Goal: Task Accomplishment & Management: Complete application form

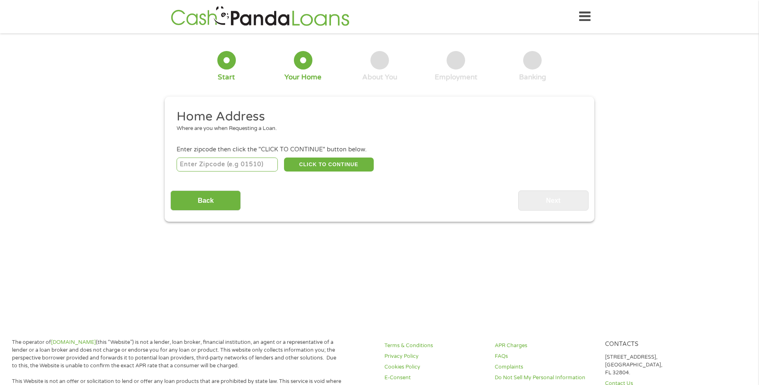
click at [214, 167] on input "number" at bounding box center [228, 165] width 102 height 14
type input "33903"
click at [317, 158] on button "CLICK TO CONTINUE" at bounding box center [329, 165] width 90 height 14
type input "33903"
type input "[GEOGRAPHIC_DATA][PERSON_NAME]"
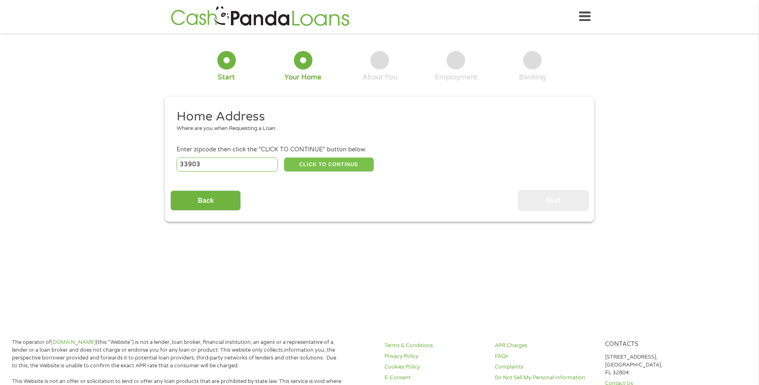
select select "[US_STATE]"
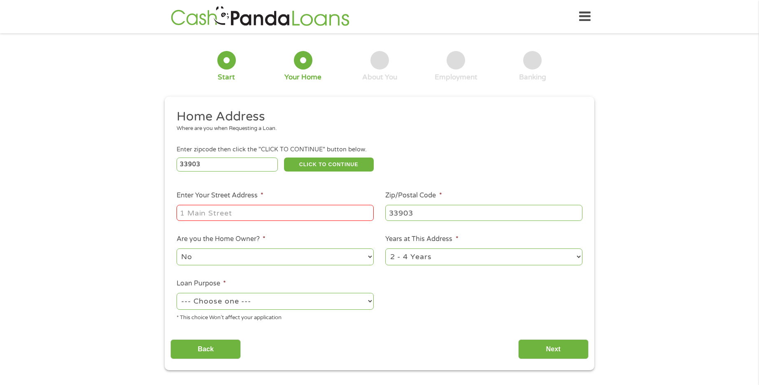
click at [356, 209] on input "Enter Your Street Address *" at bounding box center [275, 213] width 197 height 16
type input "[STREET_ADDRESS]"
click at [358, 299] on select "--- Choose one --- Pay Bills Debt Consolidation Home Improvement Major Purchase…" at bounding box center [275, 301] width 197 height 17
select select "paybills"
click at [177, 293] on select "--- Choose one --- Pay Bills Debt Consolidation Home Improvement Major Purchase…" at bounding box center [275, 301] width 197 height 17
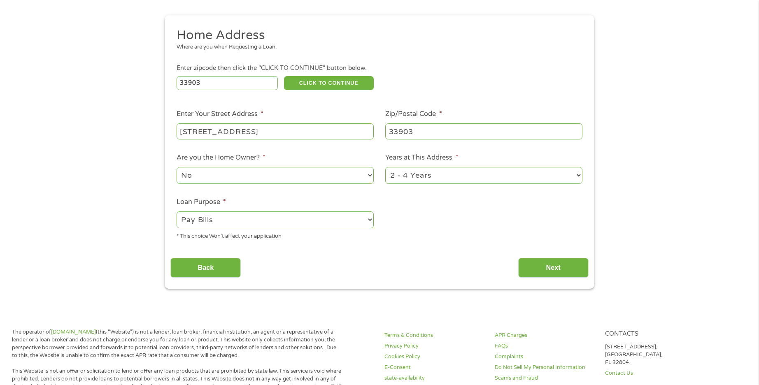
scroll to position [82, 0]
click at [540, 258] on input "Next" at bounding box center [553, 267] width 70 height 20
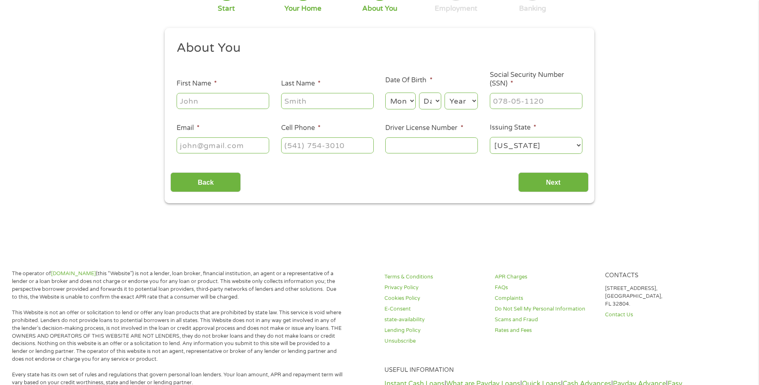
scroll to position [0, 0]
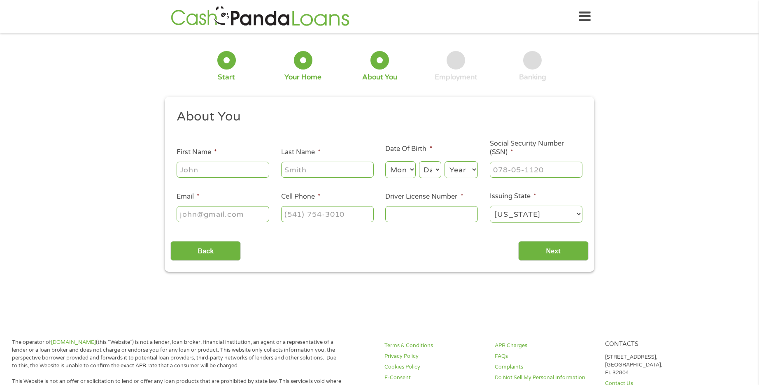
click at [270, 172] on li "First Name *" at bounding box center [222, 163] width 105 height 32
click at [244, 169] on input "First Name *" at bounding box center [223, 170] width 93 height 16
type input "[PERSON_NAME]"
click at [332, 172] on input "Last Name *" at bounding box center [327, 170] width 93 height 16
type input "[PERSON_NAME]"
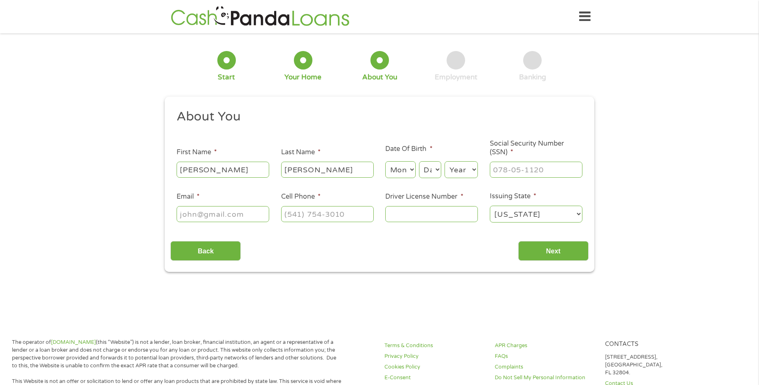
click at [403, 173] on select "Month 1 2 3 4 5 6 7 8 9 10 11 12" at bounding box center [400, 169] width 30 height 17
select select "10"
click at [385, 161] on select "Month 1 2 3 4 5 6 7 8 9 10 11 12" at bounding box center [400, 169] width 30 height 17
click at [435, 172] on select "Day 1 2 3 4 5 6 7 8 9 10 11 12 13 14 15 16 17 18 19 20 21 22 23 24 25 26 27 28 …" at bounding box center [430, 169] width 22 height 17
select select "18"
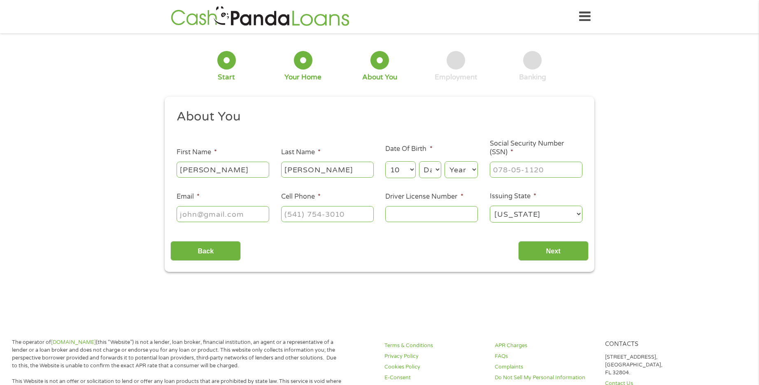
click at [419, 161] on select "Day 1 2 3 4 5 6 7 8 9 10 11 12 13 14 15 16 17 18 19 20 21 22 23 24 25 26 27 28 …" at bounding box center [430, 169] width 22 height 17
click at [458, 165] on select "Year [DATE] 2006 2005 2004 2003 2002 2001 2000 1999 1998 1997 1996 1995 1994 19…" at bounding box center [460, 169] width 33 height 17
select select "1994"
click at [444, 161] on select "Year [DATE] 2006 2005 2004 2003 2002 2001 2000 1999 1998 1997 1996 1995 1994 19…" at bounding box center [460, 169] width 33 height 17
click at [501, 172] on input "___-__-____" at bounding box center [536, 170] width 93 height 16
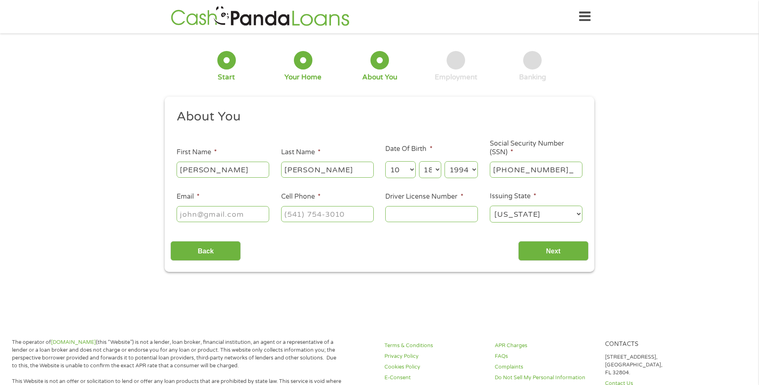
type input "595-45-6251"
click at [237, 213] on input "Email *" at bounding box center [223, 214] width 93 height 16
type input "[EMAIL_ADDRESS][DOMAIN_NAME]"
click at [318, 212] on input "(___) ___-____" at bounding box center [327, 214] width 93 height 16
click at [292, 216] on input "(___) __3-____" at bounding box center [327, 214] width 93 height 16
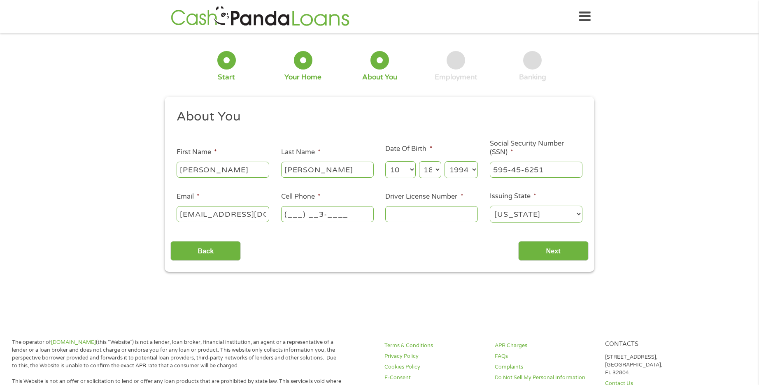
click at [320, 209] on input "(___) __3-____" at bounding box center [327, 214] width 93 height 16
click at [321, 208] on input "(___) __3-____" at bounding box center [327, 214] width 93 height 16
click at [321, 210] on input "(___) _3_-____" at bounding box center [327, 214] width 93 height 16
click at [291, 216] on input "(___) ___-____" at bounding box center [327, 214] width 93 height 16
type input "[PHONE_NUMBER]"
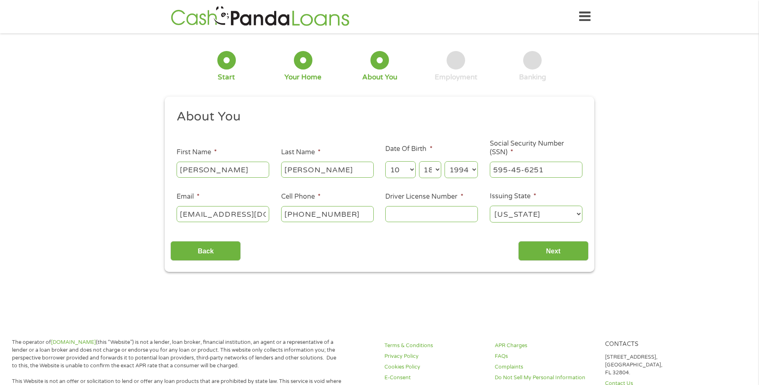
click at [416, 210] on input "Driver License Number *" at bounding box center [431, 214] width 93 height 16
type input "W426721943780"
click at [513, 215] on select "[US_STATE] [US_STATE] [US_STATE] [US_STATE] [US_STATE] [US_STATE] [US_STATE] [U…" at bounding box center [536, 214] width 93 height 17
click at [484, 232] on div "About You This field is hidden when viewing the form Title * --- Choose one ---…" at bounding box center [379, 185] width 418 height 153
click at [540, 253] on input "Next" at bounding box center [553, 251] width 70 height 20
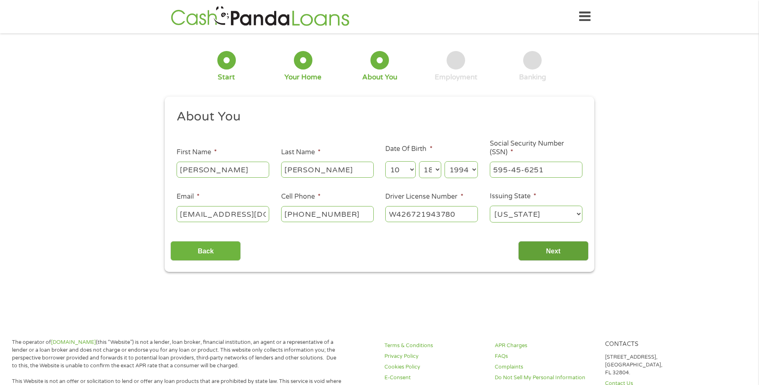
click at [531, 254] on input "Next" at bounding box center [553, 251] width 70 height 20
click at [535, 258] on input "Next" at bounding box center [553, 251] width 70 height 20
click at [536, 249] on input "Next" at bounding box center [553, 251] width 70 height 20
click at [537, 249] on input "Next" at bounding box center [553, 251] width 70 height 20
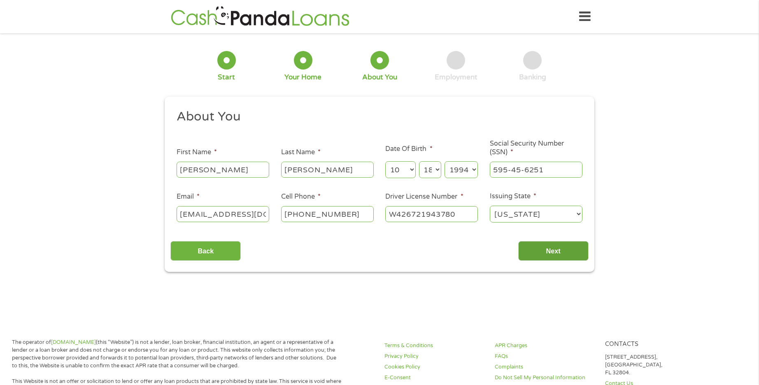
click at [537, 249] on input "Next" at bounding box center [553, 251] width 70 height 20
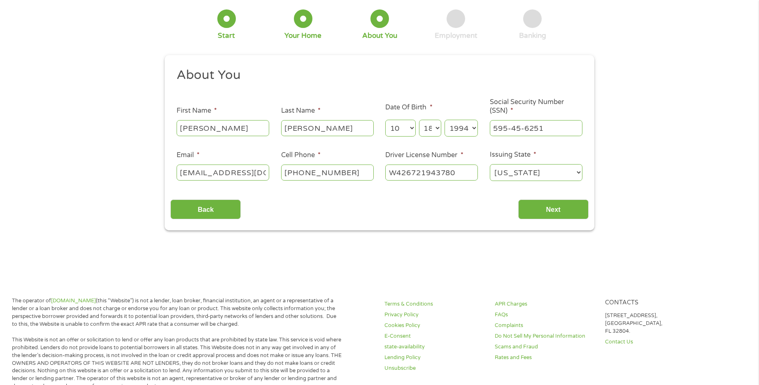
scroll to position [41, 0]
click at [537, 133] on input "595-45-6251" at bounding box center [536, 129] width 93 height 16
click at [563, 212] on input "Next" at bounding box center [553, 210] width 70 height 20
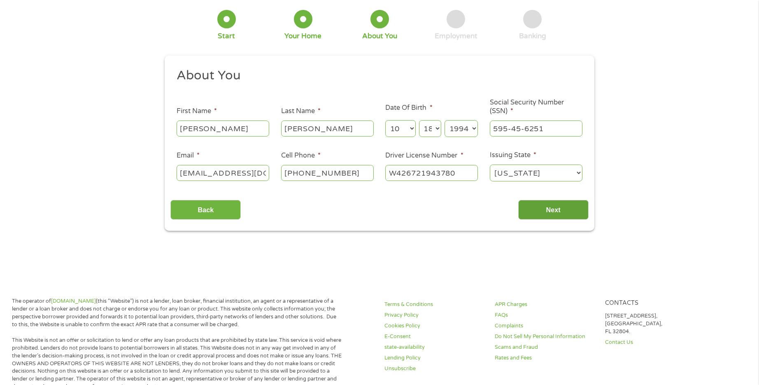
click at [563, 212] on input "Next" at bounding box center [553, 210] width 70 height 20
drag, startPoint x: 563, startPoint y: 212, endPoint x: 565, endPoint y: 198, distance: 14.5
click at [564, 212] on input "Next" at bounding box center [553, 210] width 70 height 20
click at [561, 180] on select "[US_STATE] [US_STATE] [US_STATE] [US_STATE] [US_STATE] [US_STATE] [US_STATE] [U…" at bounding box center [536, 173] width 93 height 17
click at [490, 165] on select "[US_STATE] [US_STATE] [US_STATE] [US_STATE] [US_STATE] [US_STATE] [US_STATE] [U…" at bounding box center [536, 173] width 93 height 17
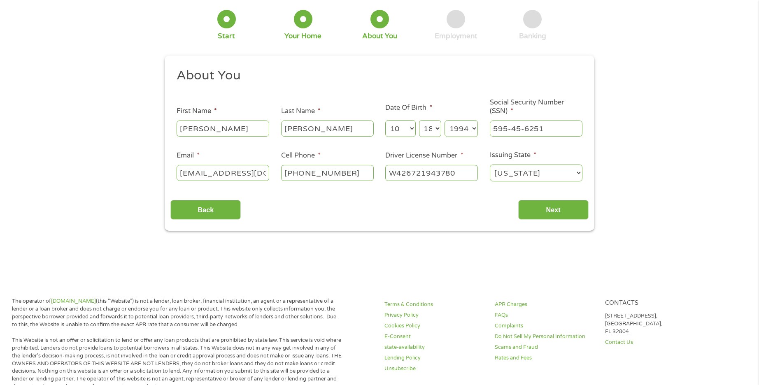
click at [532, 177] on select "[US_STATE] [US_STATE] [US_STATE] [US_STATE] [US_STATE] [US_STATE] [US_STATE] [U…" at bounding box center [536, 173] width 93 height 17
select select "[US_STATE]"
click at [490, 165] on select "[US_STATE] [US_STATE] [US_STATE] [US_STATE] [US_STATE] [US_STATE] [US_STATE] [U…" at bounding box center [536, 173] width 93 height 17
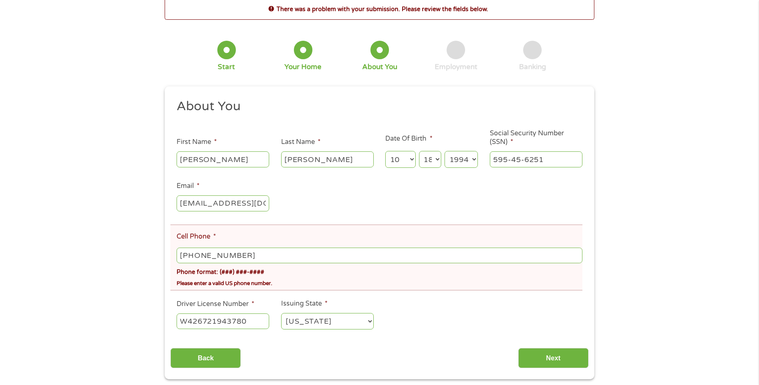
click at [197, 258] on input "[PHONE_NUMBER]" at bounding box center [380, 256] width 406 height 16
type input "[PHONE_NUMBER]"
click at [552, 363] on input "Next" at bounding box center [553, 358] width 70 height 20
click at [554, 361] on input "Next" at bounding box center [553, 358] width 70 height 20
click at [634, 296] on div "There was a problem with your submission. Please review the fields below. 1 Sta…" at bounding box center [379, 188] width 759 height 381
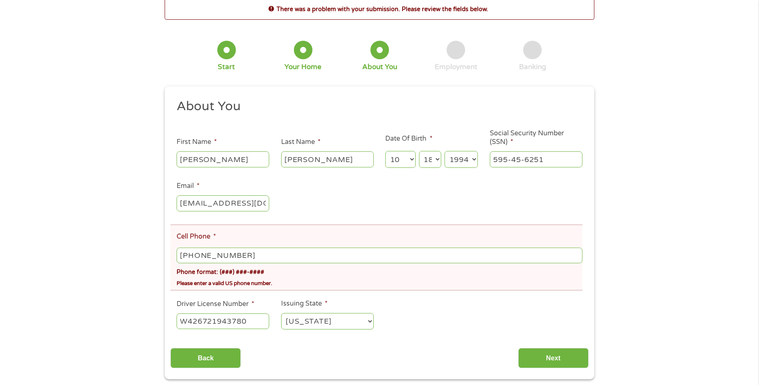
click at [382, 278] on div "Please enter a valid US phone number." at bounding box center [380, 282] width 406 height 11
drag, startPoint x: 390, startPoint y: 303, endPoint x: 391, endPoint y: 308, distance: 5.0
click at [391, 305] on ul "About You This field is hidden when viewing the form Title * --- Choose one ---…" at bounding box center [379, 217] width 418 height 239
click at [589, 360] on div "This field is hidden when viewing the form gclid CjwKCAjwiY_GBhBEEiwAFaghvifzHy…" at bounding box center [380, 232] width 430 height 293
click at [574, 360] on input "Next" at bounding box center [553, 358] width 70 height 20
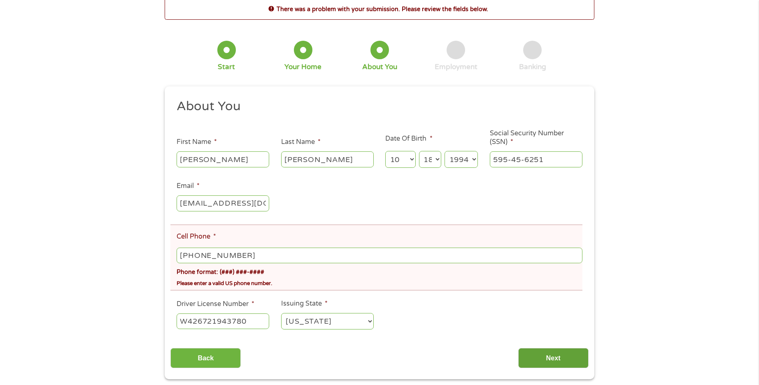
click at [574, 360] on input "Next" at bounding box center [553, 358] width 70 height 20
click at [573, 360] on input "Next" at bounding box center [553, 358] width 70 height 20
drag, startPoint x: 572, startPoint y: 360, endPoint x: 587, endPoint y: 339, distance: 25.5
click at [582, 347] on div "Back Next" at bounding box center [379, 355] width 418 height 26
drag, startPoint x: 608, startPoint y: 317, endPoint x: 603, endPoint y: 299, distance: 18.7
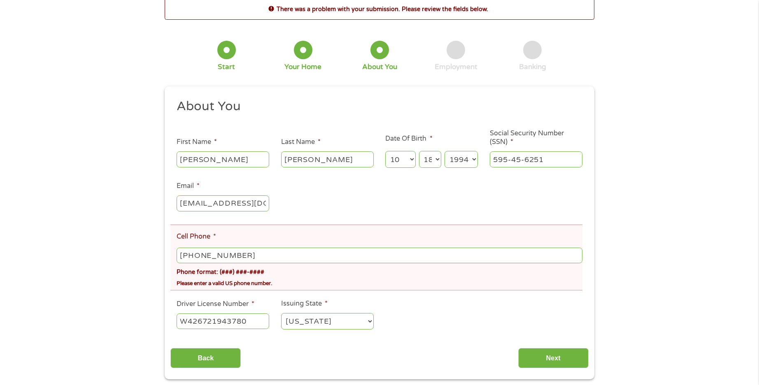
click at [606, 307] on div "There was a problem with your submission. Please review the fields below. 1 Sta…" at bounding box center [379, 188] width 759 height 381
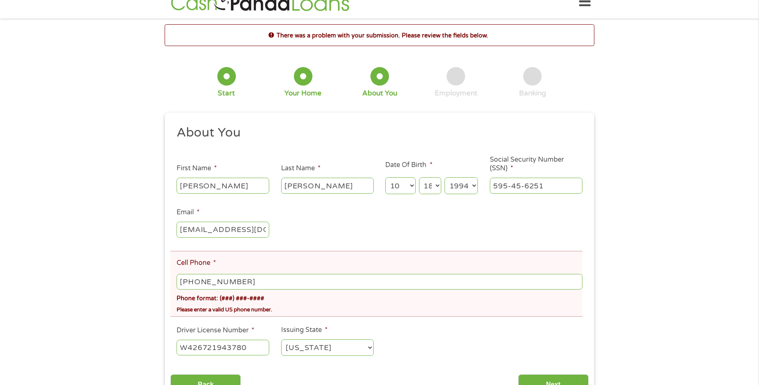
scroll to position [0, 0]
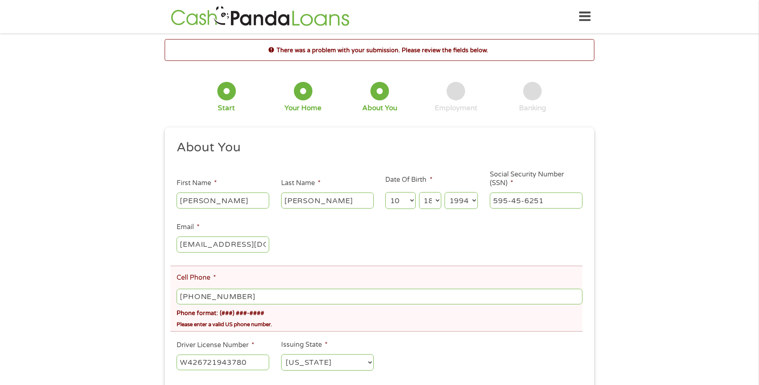
click at [503, 201] on input "595-45-6251" at bounding box center [536, 201] width 93 height 16
drag, startPoint x: 483, startPoint y: 226, endPoint x: 369, endPoint y: 253, distance: 116.9
click at [482, 226] on ul "About You This field is hidden when viewing the form Title * --- Choose one ---…" at bounding box center [379, 259] width 418 height 239
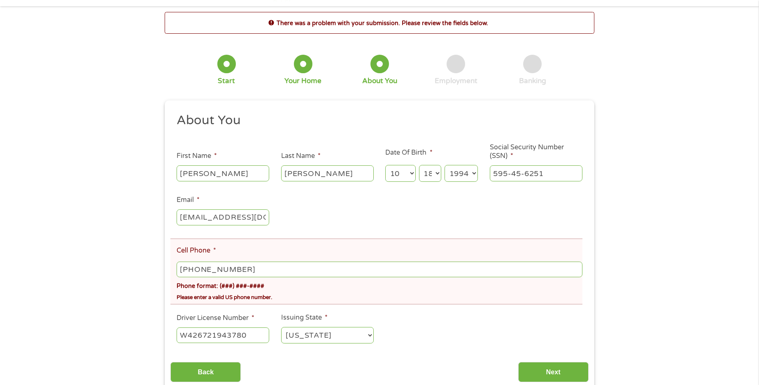
scroll to position [41, 0]
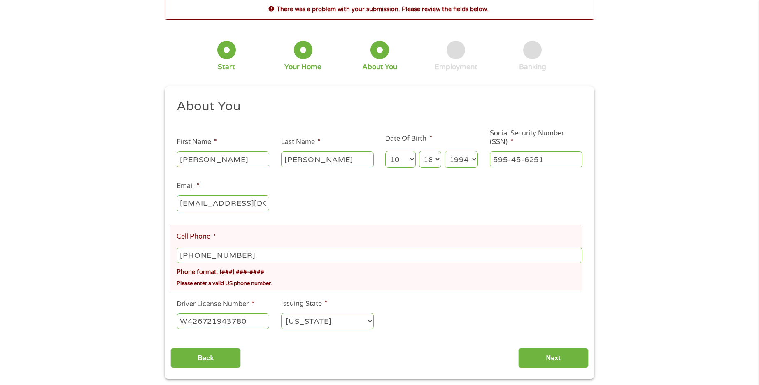
click at [236, 279] on div "Please enter a valid US phone number." at bounding box center [380, 282] width 406 height 11
click at [228, 272] on div "Phone format: (###) ###-####" at bounding box center [380, 271] width 406 height 12
click at [191, 257] on input "[PHONE_NUMBER]" at bounding box center [380, 256] width 406 height 16
click at [177, 267] on div "Phone format: (###) ###-####" at bounding box center [380, 271] width 406 height 12
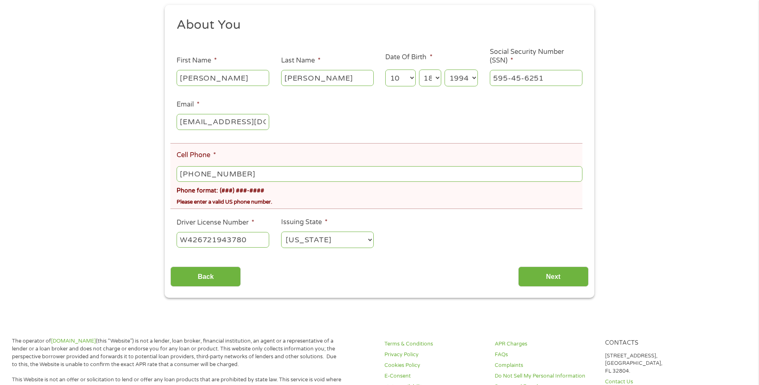
scroll to position [123, 0]
click at [544, 276] on input "Next" at bounding box center [553, 276] width 70 height 20
click at [542, 277] on input "Next" at bounding box center [553, 276] width 70 height 20
drag, startPoint x: 540, startPoint y: 278, endPoint x: 535, endPoint y: 279, distance: 5.0
click at [540, 278] on input "Next" at bounding box center [553, 276] width 70 height 20
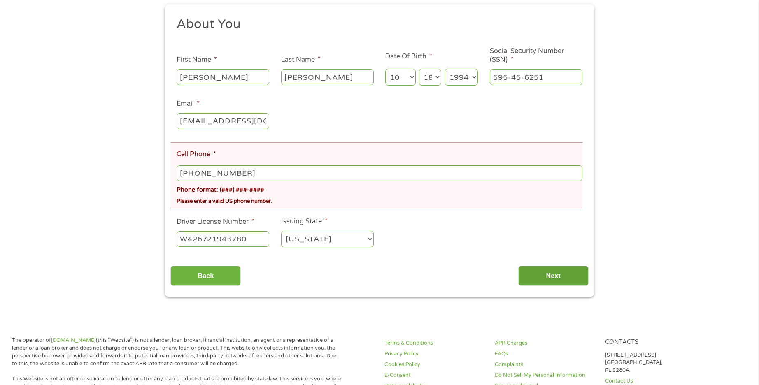
click at [535, 279] on input "Next" at bounding box center [553, 276] width 70 height 20
drag, startPoint x: 535, startPoint y: 279, endPoint x: 398, endPoint y: 214, distance: 151.5
click at [507, 276] on div "Back Next" at bounding box center [379, 273] width 418 height 26
click at [391, 200] on div "Please enter a valid US phone number." at bounding box center [380, 199] width 406 height 11
click at [391, 197] on div "Please enter a valid US phone number." at bounding box center [380, 199] width 406 height 11
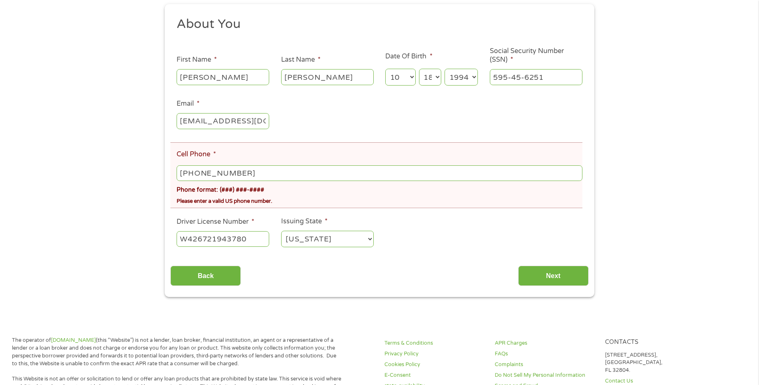
click at [391, 195] on div "Please enter a valid US phone number." at bounding box center [380, 199] width 406 height 11
click at [436, 74] on select "Day 1 2 3 4 5 6 7 8 9 10 11 12 13 14 15 16 17 18 19 20 21 22 23 24 25 26 27 28 …" at bounding box center [430, 77] width 22 height 17
click at [419, 69] on select "Day 1 2 3 4 5 6 7 8 9 10 11 12 13 14 15 16 17 18 19 20 21 22 23 24 25 26 27 28 …" at bounding box center [430, 77] width 22 height 17
click at [229, 276] on input "Back" at bounding box center [205, 276] width 70 height 20
click at [212, 279] on input "Back" at bounding box center [205, 276] width 70 height 20
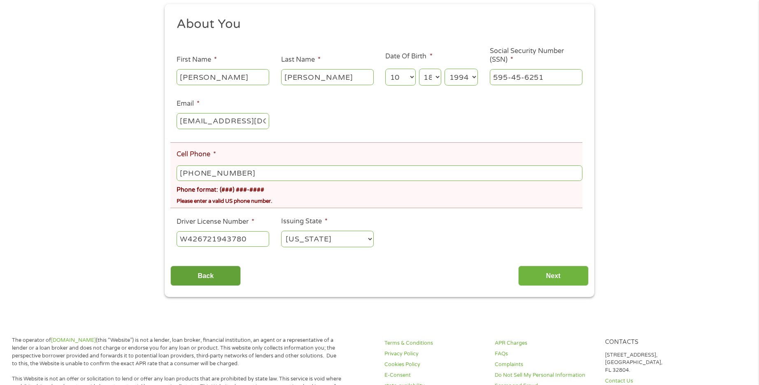
click at [212, 279] on input "Back" at bounding box center [205, 276] width 70 height 20
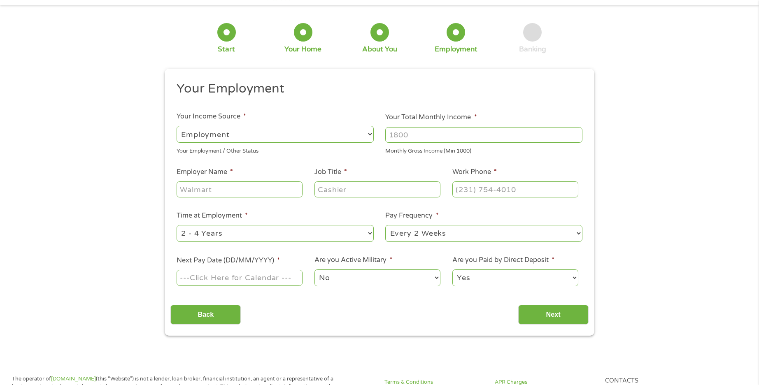
scroll to position [41, 0]
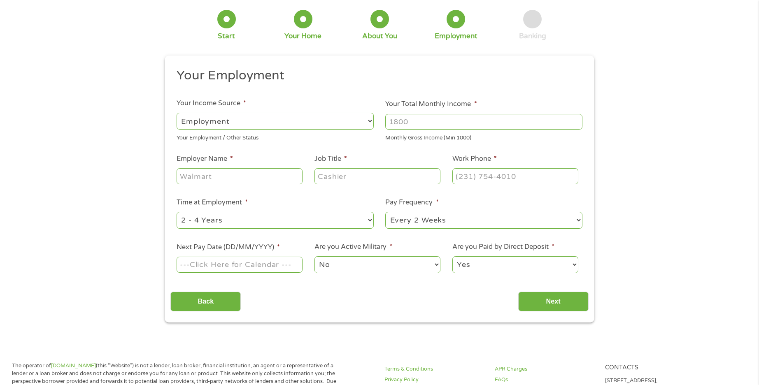
click at [410, 120] on input "Your Total Monthly Income *" at bounding box center [483, 122] width 197 height 16
type input "2900"
click at [285, 177] on input "Employer Name *" at bounding box center [240, 176] width 126 height 16
type input "LC Graphics"
click at [381, 178] on input "Job Title *" at bounding box center [377, 176] width 126 height 16
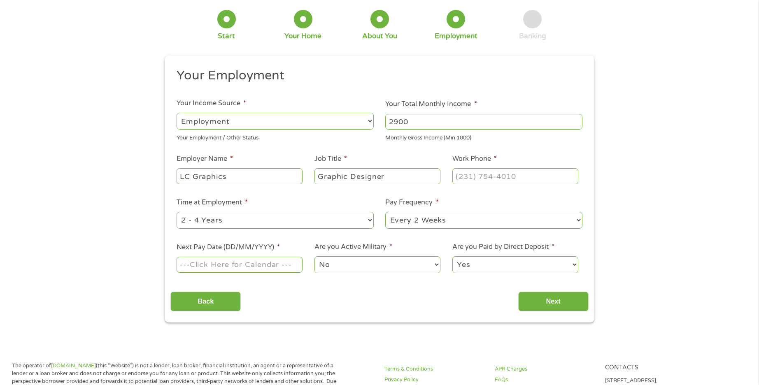
type input "Graphic Designer"
click at [521, 175] on input "(___) ___-____" at bounding box center [515, 176] width 126 height 16
type input "[PHONE_NUMBER]"
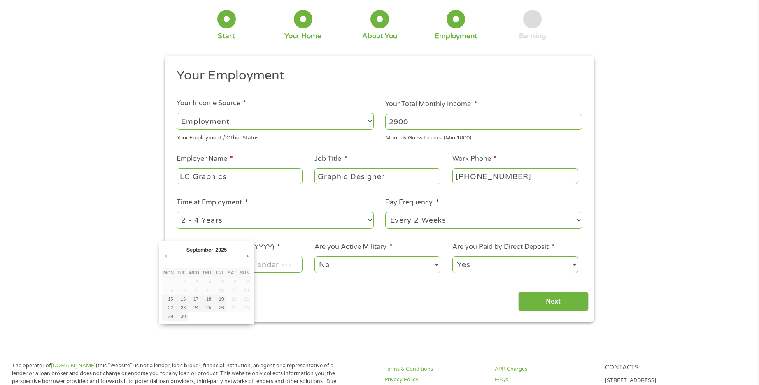
click at [279, 269] on input "Next Pay Date (DD/MM/YYYY) *" at bounding box center [240, 265] width 126 height 16
type input "[DATE]"
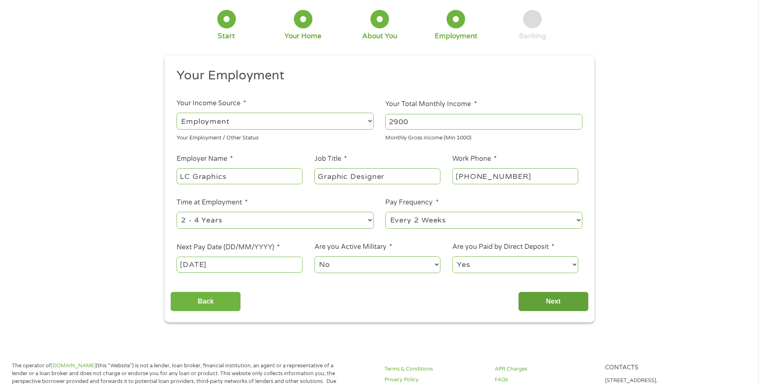
click at [540, 307] on input "Next" at bounding box center [553, 302] width 70 height 20
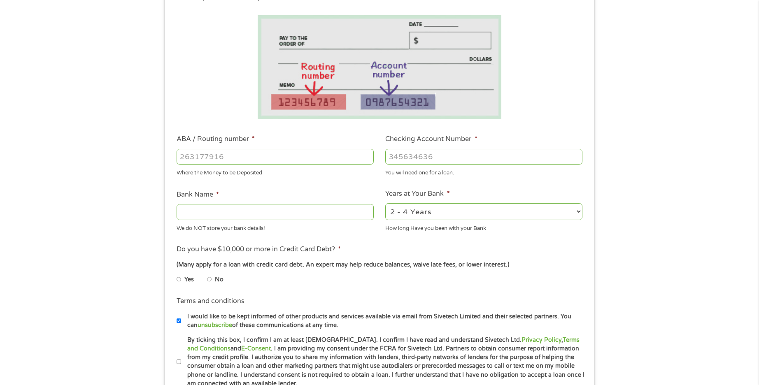
scroll to position [123, 0]
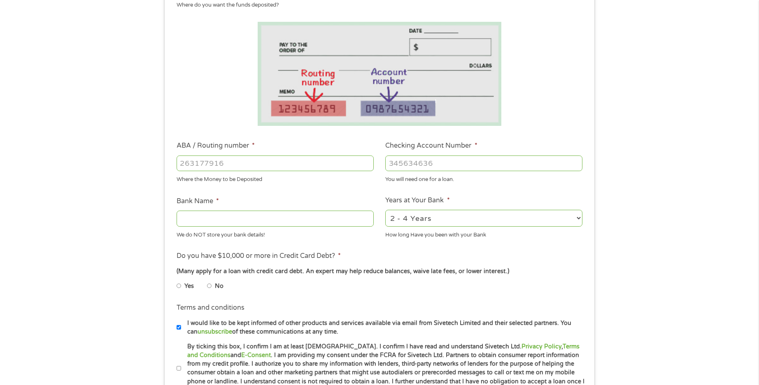
click at [281, 160] on input "ABA / Routing number *" at bounding box center [275, 164] width 197 height 16
type input "063107513"
type input "[PERSON_NAME] FARGO BANK"
type input "063107513"
click at [431, 167] on input "Checking Account Number *" at bounding box center [483, 164] width 197 height 16
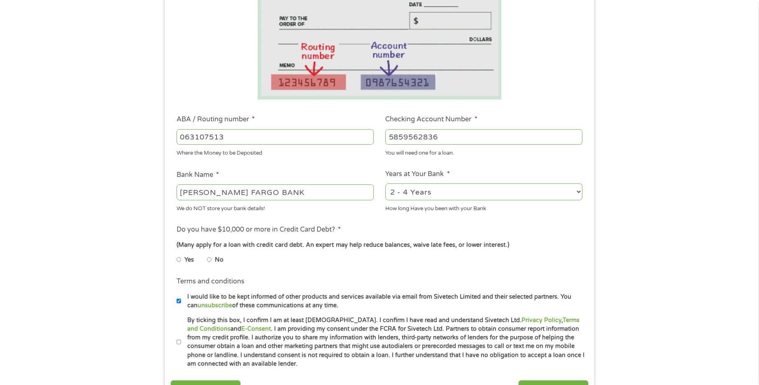
scroll to position [165, 0]
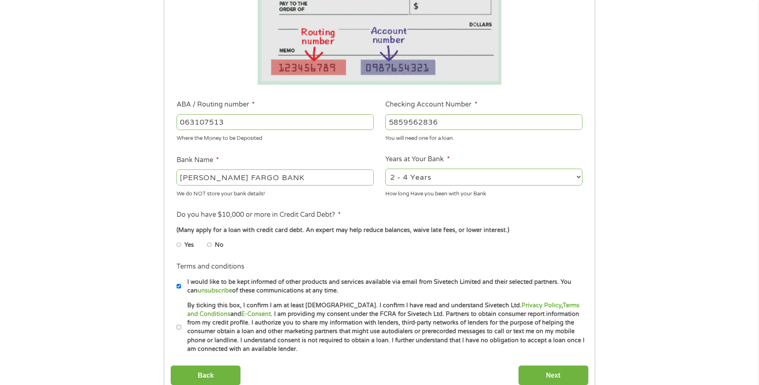
type input "5859562836"
click at [214, 246] on li "No" at bounding box center [222, 245] width 30 height 16
click at [209, 244] on input "No" at bounding box center [209, 244] width 5 height 13
radio input "true"
click at [179, 330] on input "By ticking this box, I confirm I am at least [DEMOGRAPHIC_DATA]. I confirm I ha…" at bounding box center [179, 327] width 5 height 13
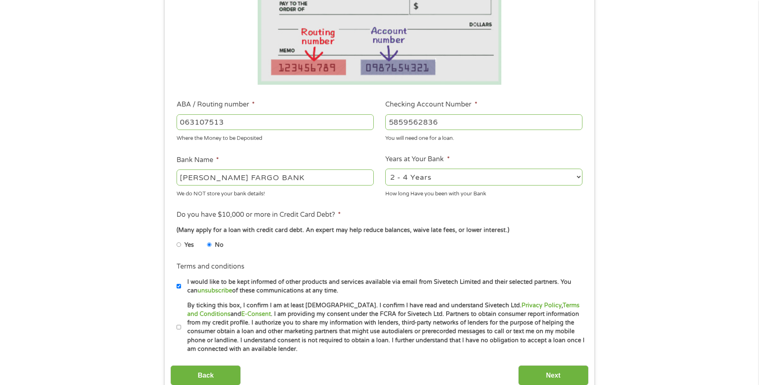
checkbox input "true"
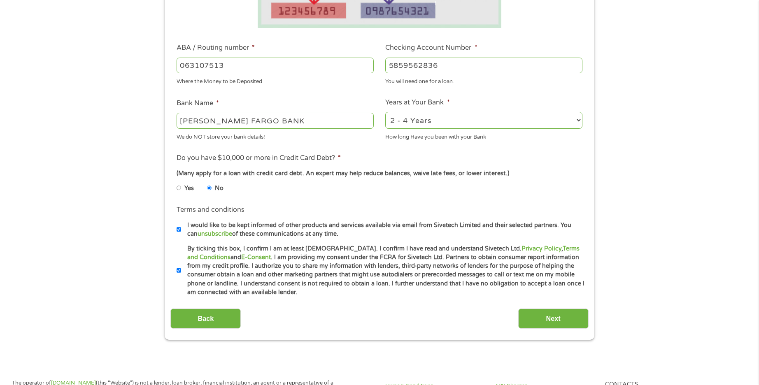
scroll to position [247, 0]
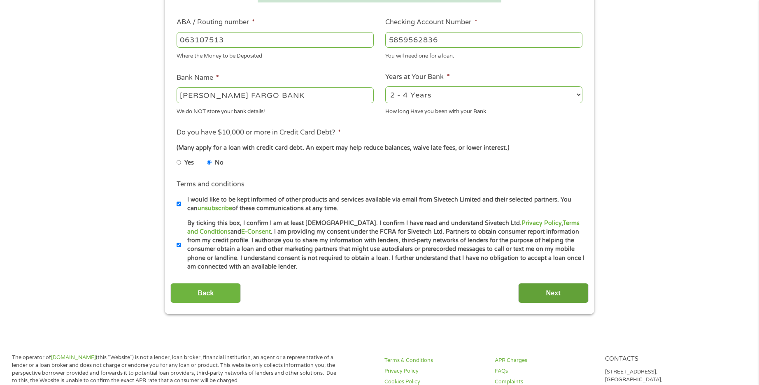
click at [544, 293] on input "Next" at bounding box center [553, 293] width 70 height 20
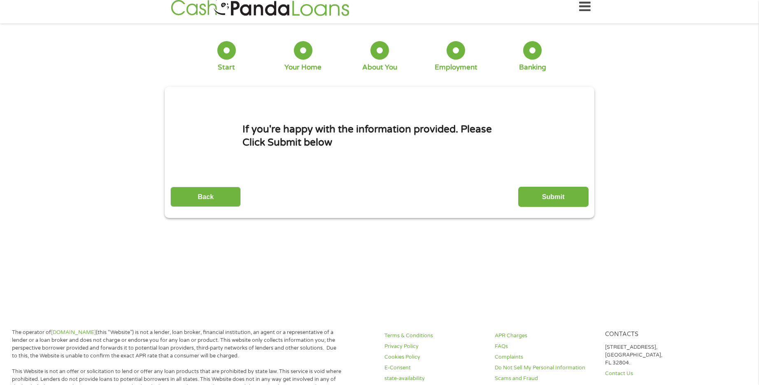
scroll to position [0, 0]
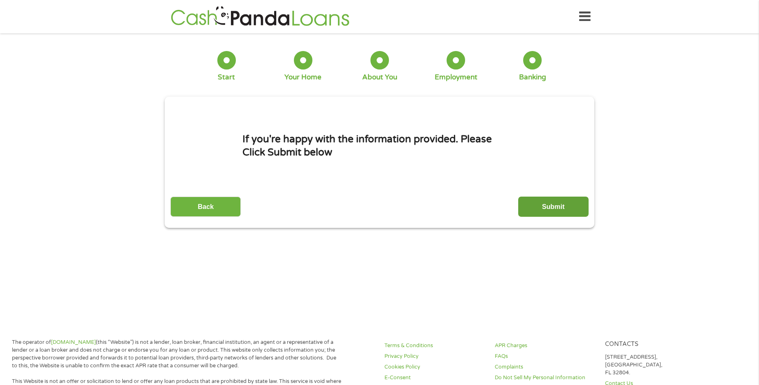
click at [538, 207] on input "Submit" at bounding box center [553, 207] width 70 height 20
